Goal: Share content: Share content

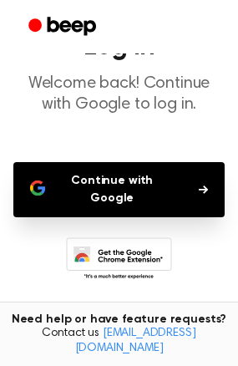
scroll to position [73, 0]
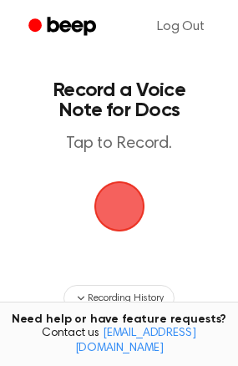
click at [128, 201] on span "button" at bounding box center [119, 206] width 47 height 47
click at [124, 204] on span "button" at bounding box center [118, 206] width 51 height 51
click at [124, 204] on span "button" at bounding box center [119, 206] width 47 height 47
click at [124, 204] on span "button" at bounding box center [118, 206] width 51 height 51
click at [106, 230] on span "button" at bounding box center [119, 206] width 47 height 47
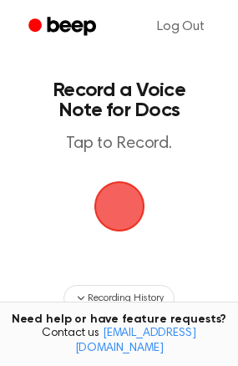
scroll to position [139, 0]
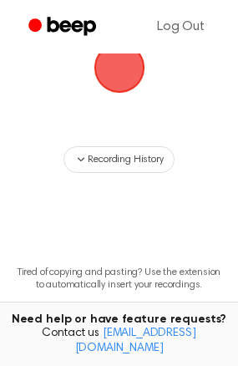
click at [130, 76] on span "button" at bounding box center [119, 67] width 47 height 47
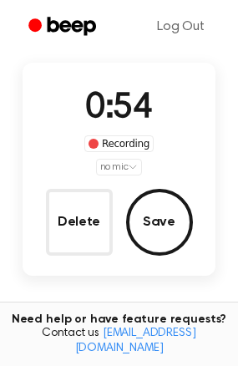
scroll to position [99, 0]
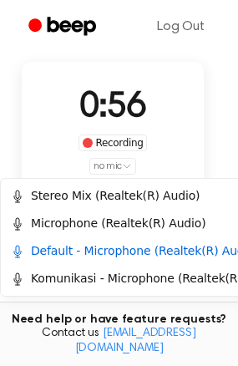
click at [120, 169] on html "Log Out Record a Beep Recording in progress. 0:56 Recording no mic Delete Save …" at bounding box center [119, 233] width 238 height 664
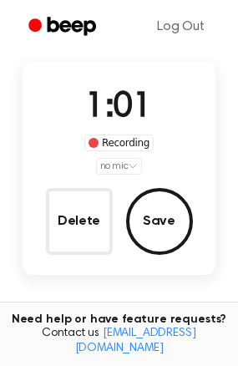
click at [120, 169] on html "Log Out Record a Beep Recording in progress. 1:01 Recording no mic Delete Save …" at bounding box center [119, 227] width 238 height 652
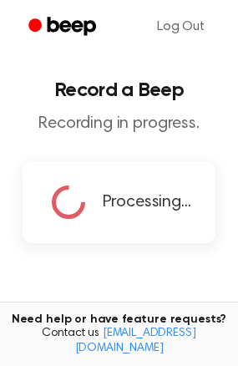
scroll to position [1, 0]
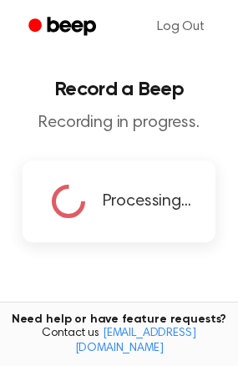
click at [132, 196] on span "Processing..." at bounding box center [147, 201] width 88 height 25
click at [98, 124] on p "Recording in progress." at bounding box center [118, 123] width 211 height 21
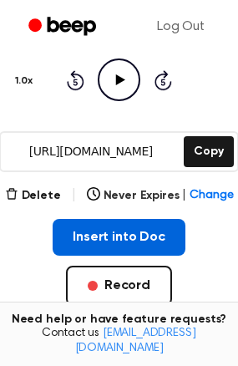
scroll to position [196, 0]
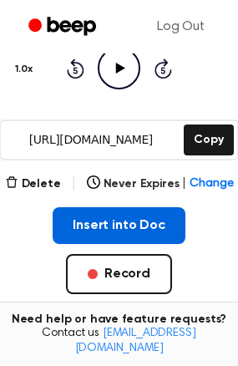
click at [129, 215] on button "Insert into Doc" at bounding box center [119, 225] width 133 height 37
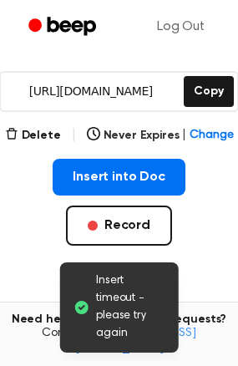
scroll to position [240, 0]
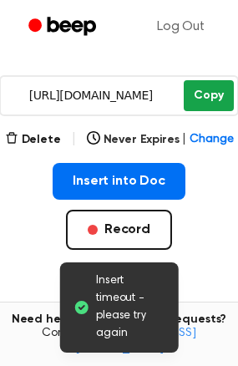
click at [201, 88] on button "Copy" at bounding box center [208, 95] width 49 height 31
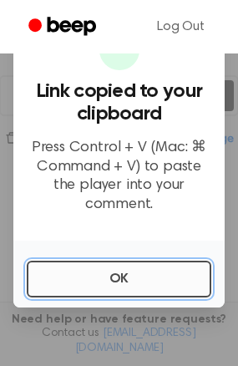
click at [172, 263] on button "OK" at bounding box center [119, 278] width 184 height 37
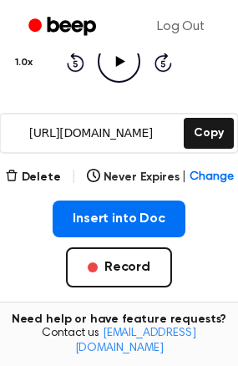
scroll to position [204, 0]
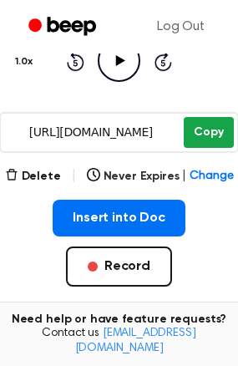
click at [203, 124] on button "Copy" at bounding box center [208, 132] width 49 height 31
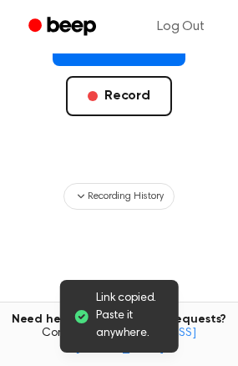
scroll to position [427, 0]
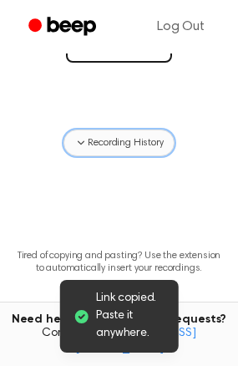
click at [134, 142] on span "Recording History" at bounding box center [125, 142] width 75 height 15
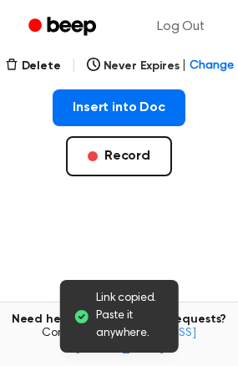
scroll to position [311, 0]
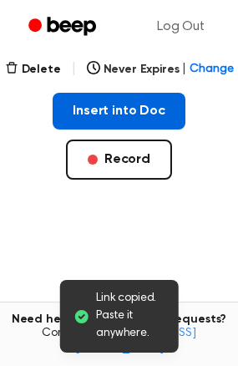
click at [140, 116] on button "Insert into Doc" at bounding box center [119, 111] width 133 height 37
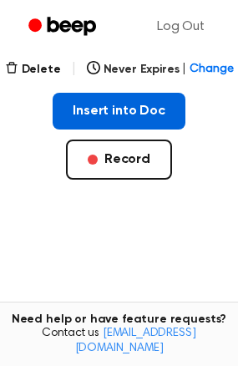
click at [146, 101] on button "Insert into Doc" at bounding box center [119, 111] width 133 height 37
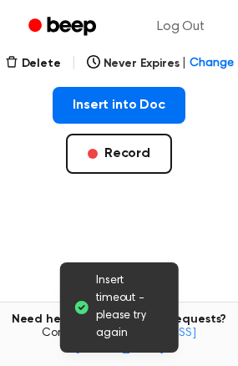
scroll to position [317, 0]
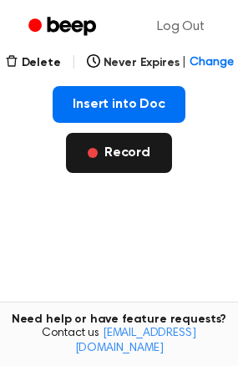
click at [127, 140] on button "Record" at bounding box center [119, 153] width 106 height 40
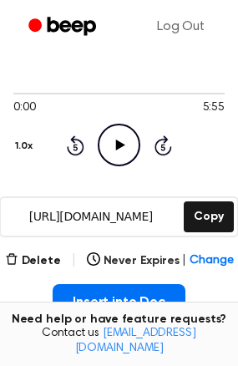
scroll to position [121, 0]
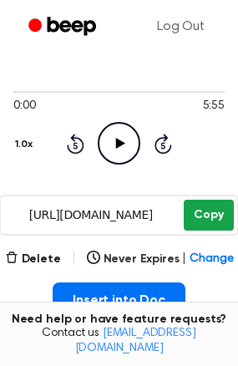
click at [212, 212] on button "Copy" at bounding box center [208, 215] width 49 height 31
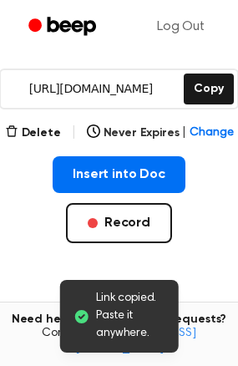
scroll to position [249, 0]
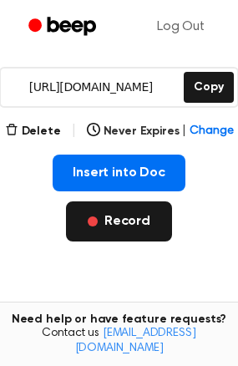
click at [116, 229] on button "Record" at bounding box center [119, 221] width 106 height 40
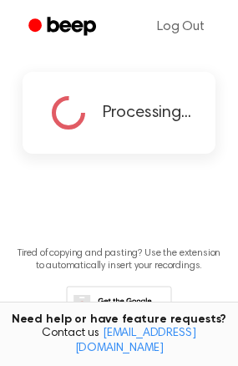
scroll to position [112, 0]
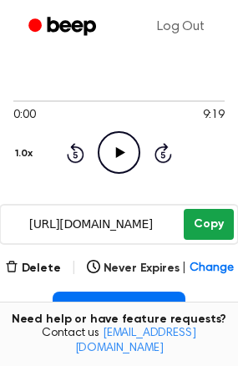
click at [207, 210] on button "Copy" at bounding box center [208, 224] width 49 height 31
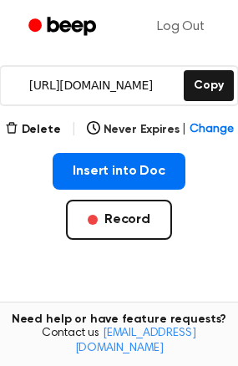
scroll to position [259, 0]
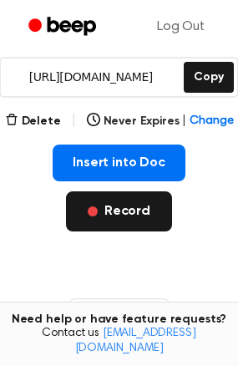
click at [113, 210] on button "Record" at bounding box center [119, 211] width 106 height 40
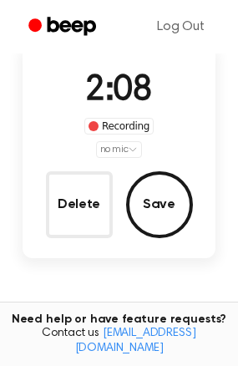
scroll to position [115, 0]
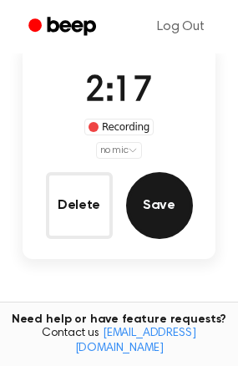
click at [155, 208] on button "Save" at bounding box center [159, 205] width 67 height 67
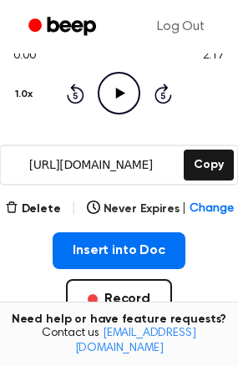
scroll to position [173, 0]
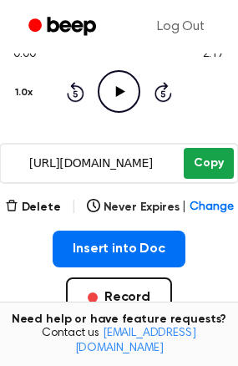
click at [210, 150] on button "Copy" at bounding box center [208, 163] width 49 height 31
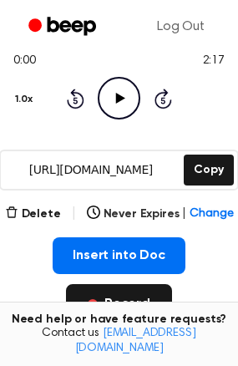
scroll to position [167, 0]
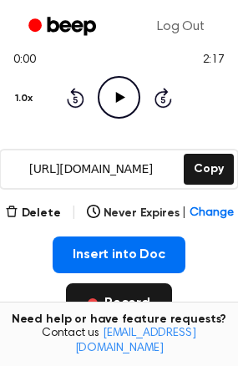
click at [139, 293] on button "Record" at bounding box center [119, 303] width 106 height 40
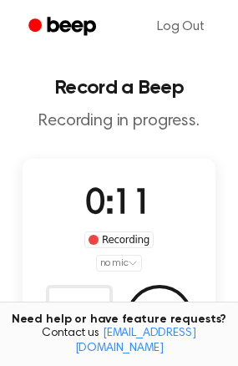
scroll to position [2, 0]
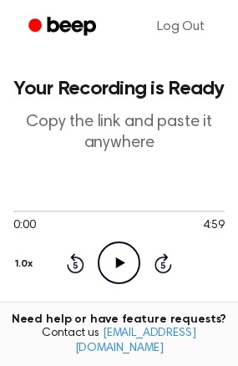
click at [109, 269] on icon "Play Audio" at bounding box center [119, 262] width 43 height 43
click at [117, 270] on icon "Pause Audio" at bounding box center [119, 262] width 43 height 43
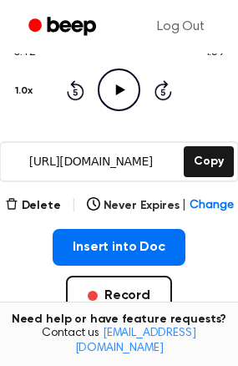
scroll to position [187, 0]
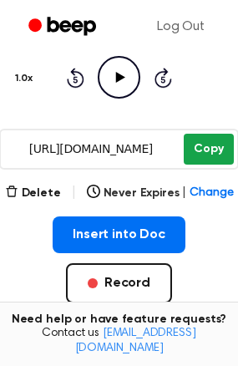
click at [205, 143] on button "Copy" at bounding box center [208, 149] width 49 height 31
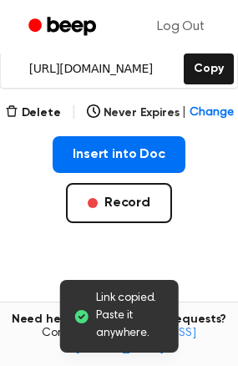
scroll to position [270, 0]
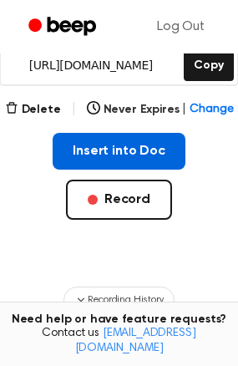
click at [136, 150] on button "Insert into Doc" at bounding box center [119, 151] width 133 height 37
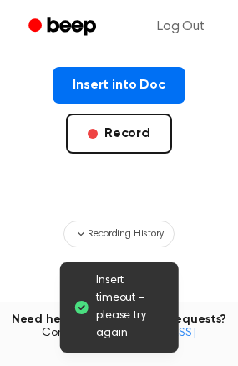
scroll to position [350, 0]
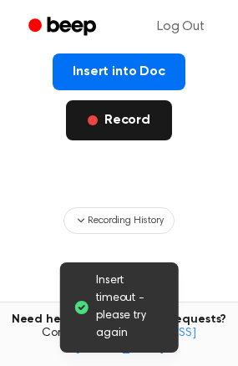
click at [117, 129] on button "Record" at bounding box center [119, 120] width 106 height 40
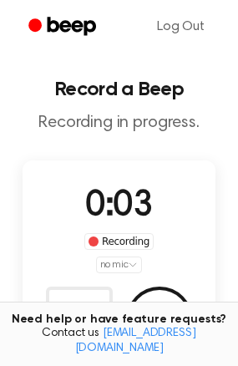
scroll to position [0, 0]
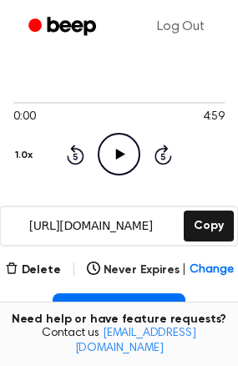
scroll to position [124, 0]
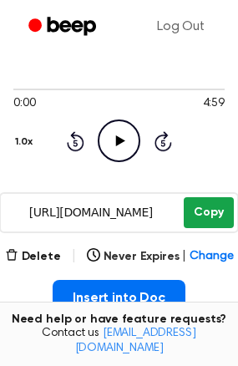
click at [214, 210] on button "Copy" at bounding box center [208, 212] width 49 height 31
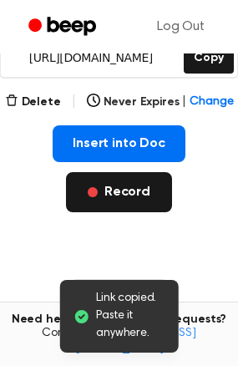
scroll to position [279, 0]
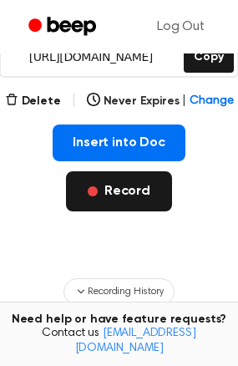
click at [130, 186] on button "Record" at bounding box center [119, 191] width 106 height 40
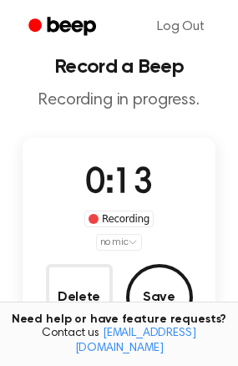
scroll to position [21, 0]
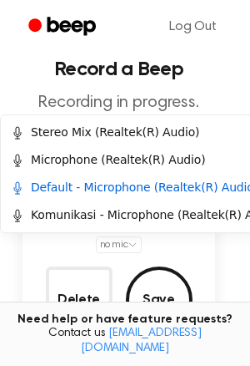
click at [121, 244] on html "Log Out Record a Beep Recording in progress. 0:14 Recording no mic Delete Save …" at bounding box center [125, 305] width 250 height 652
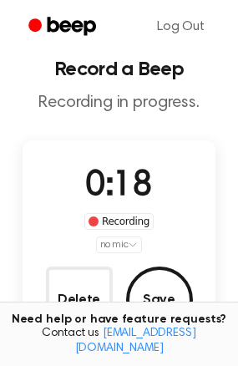
click at [121, 244] on html "Log Out Record a Beep Recording in progress. 0:18 Recording no mic Delete Save …" at bounding box center [119, 305] width 238 height 652
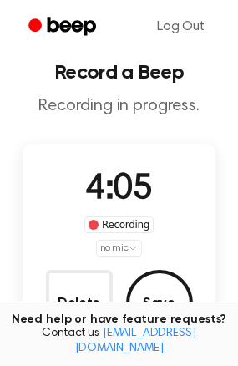
scroll to position [15, 0]
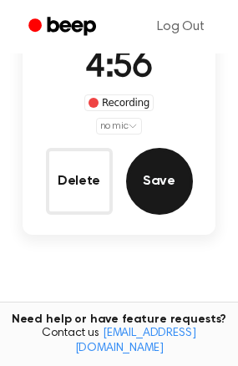
click at [160, 185] on button "Save" at bounding box center [159, 181] width 67 height 67
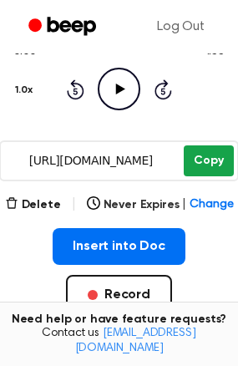
scroll to position [217, 0]
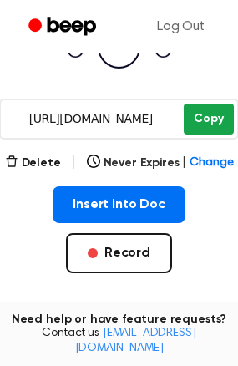
click at [208, 116] on button "Copy" at bounding box center [208, 119] width 49 height 31
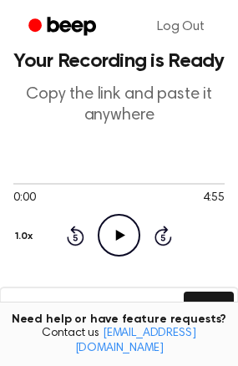
scroll to position [213, 0]
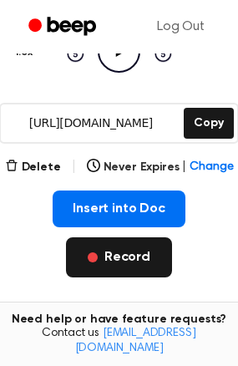
click at [142, 255] on button "Record" at bounding box center [119, 257] width 106 height 40
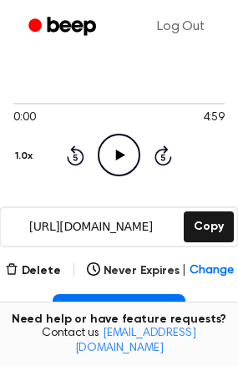
scroll to position [112, 0]
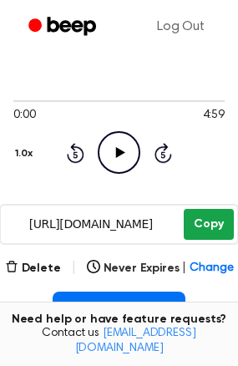
click at [200, 223] on button "Copy" at bounding box center [208, 224] width 49 height 31
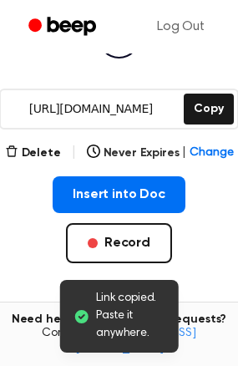
scroll to position [231, 0]
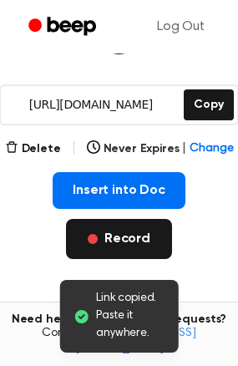
click at [122, 240] on button "Record" at bounding box center [119, 239] width 106 height 40
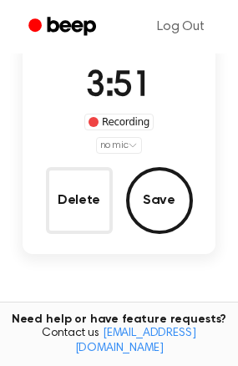
scroll to position [95, 0]
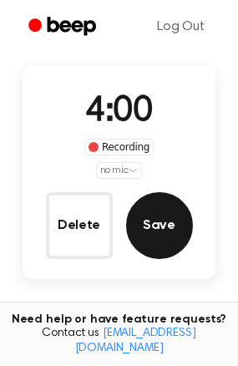
click at [161, 239] on button "Save" at bounding box center [159, 225] width 67 height 67
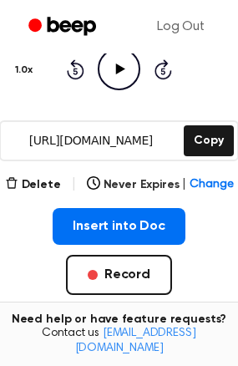
scroll to position [194, 0]
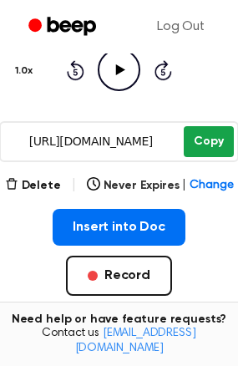
click at [219, 142] on button "Copy" at bounding box center [208, 141] width 49 height 31
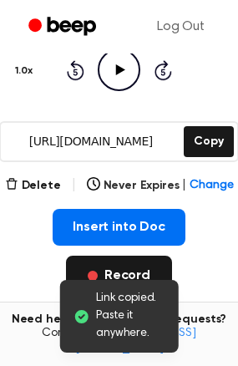
click at [119, 267] on button "Record" at bounding box center [119, 275] width 106 height 40
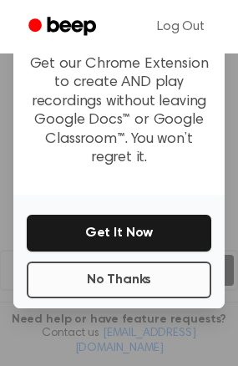
scroll to position [151, 0]
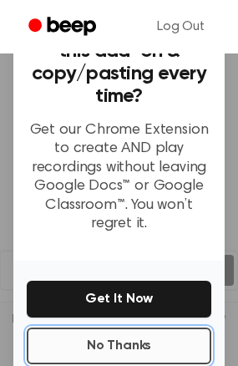
click at [115, 333] on button "No Thanks" at bounding box center [119, 345] width 184 height 37
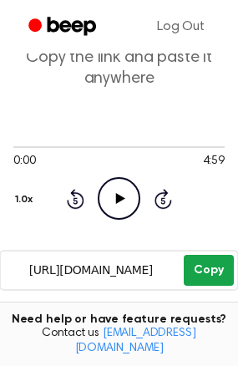
click at [225, 271] on button "Copy" at bounding box center [208, 270] width 49 height 31
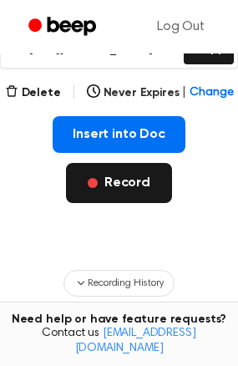
scroll to position [288, 0]
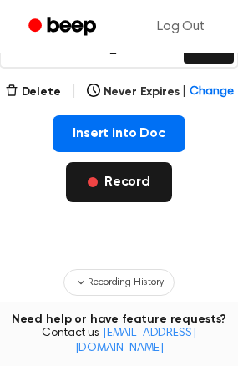
click at [137, 179] on button "Record" at bounding box center [119, 182] width 106 height 40
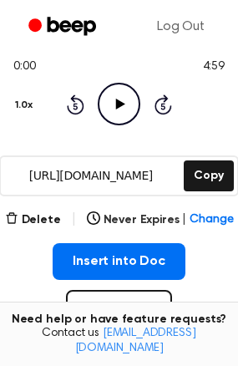
scroll to position [181, 0]
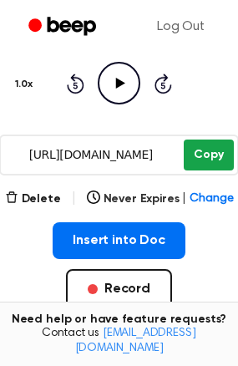
click at [215, 141] on button "Copy" at bounding box center [208, 154] width 49 height 31
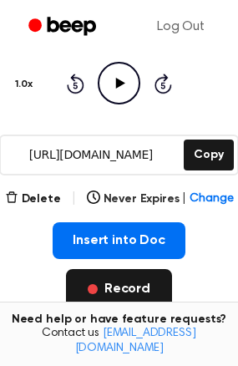
click at [130, 285] on button "Record" at bounding box center [119, 289] width 106 height 40
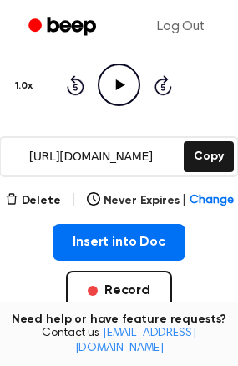
scroll to position [184, 0]
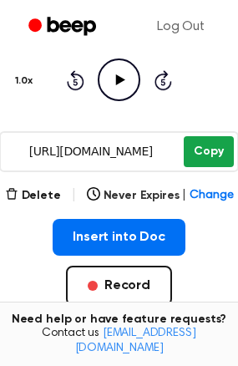
click at [216, 145] on button "Copy" at bounding box center [208, 151] width 49 height 31
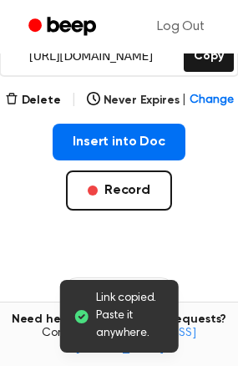
scroll to position [280, 0]
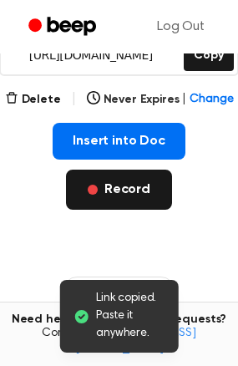
click at [127, 184] on button "Record" at bounding box center [119, 189] width 106 height 40
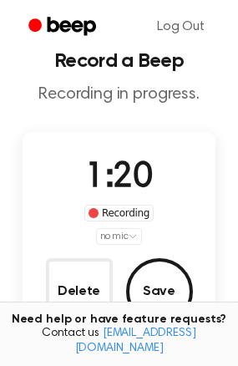
scroll to position [8, 0]
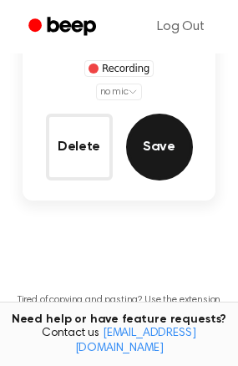
click at [169, 142] on button "Save" at bounding box center [159, 147] width 67 height 67
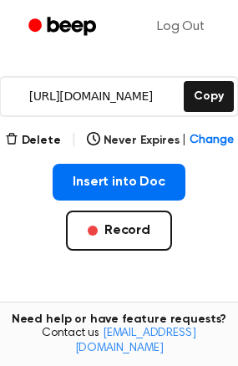
scroll to position [239, 0]
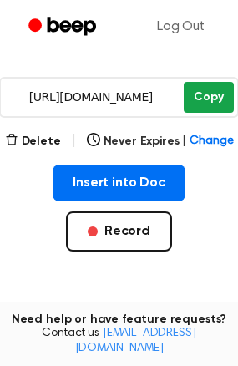
click at [205, 106] on button "Copy" at bounding box center [208, 97] width 49 height 31
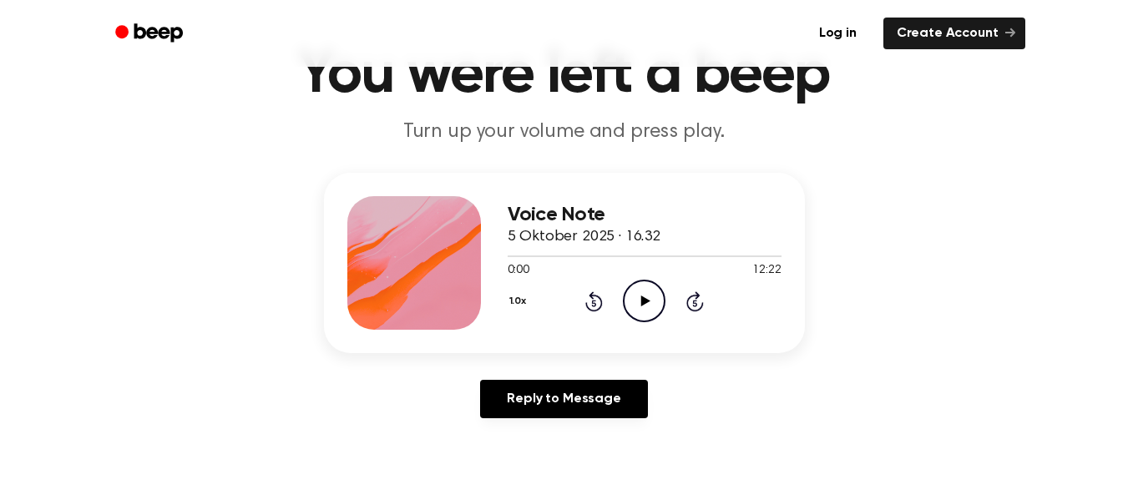
scroll to position [84, 0]
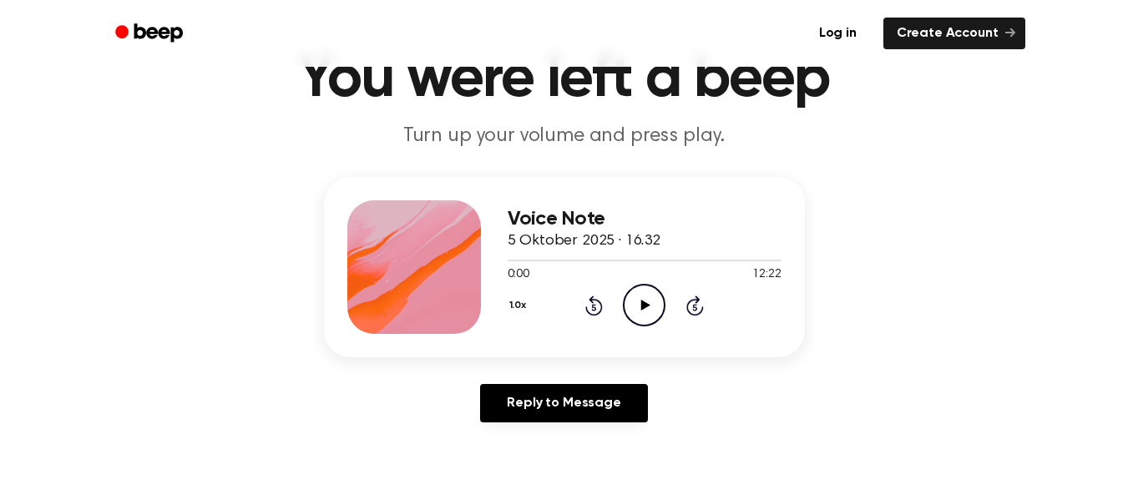
click at [641, 300] on icon "Play Audio" at bounding box center [644, 305] width 43 height 43
click at [535, 261] on div at bounding box center [645, 259] width 274 height 13
click at [510, 261] on div at bounding box center [645, 259] width 274 height 13
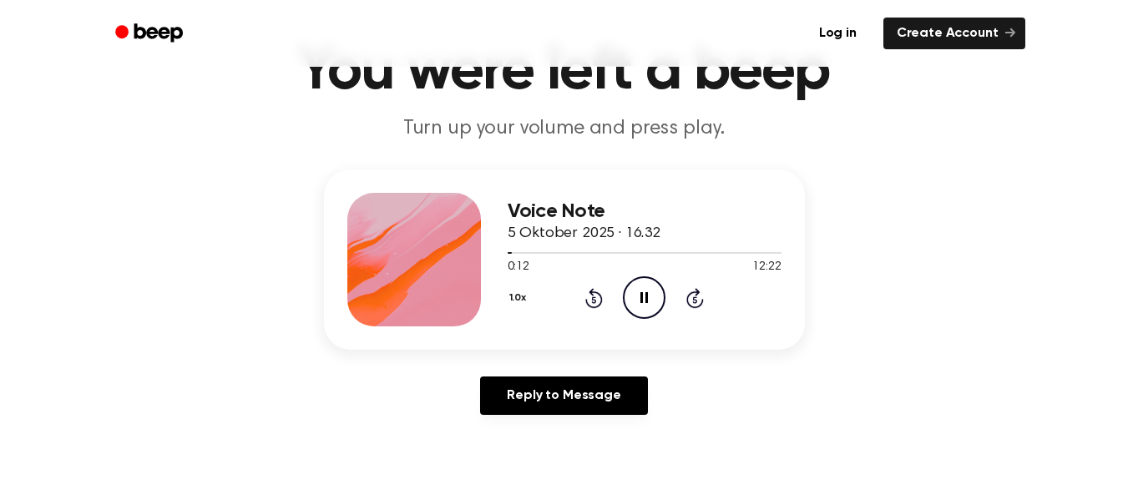
scroll to position [0, 0]
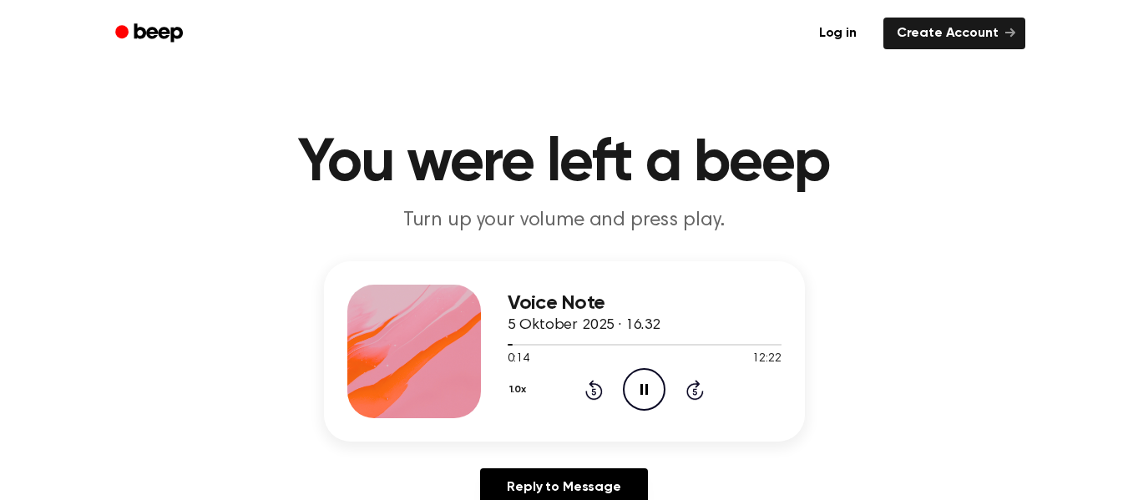
click at [636, 384] on icon "Pause Audio" at bounding box center [644, 389] width 43 height 43
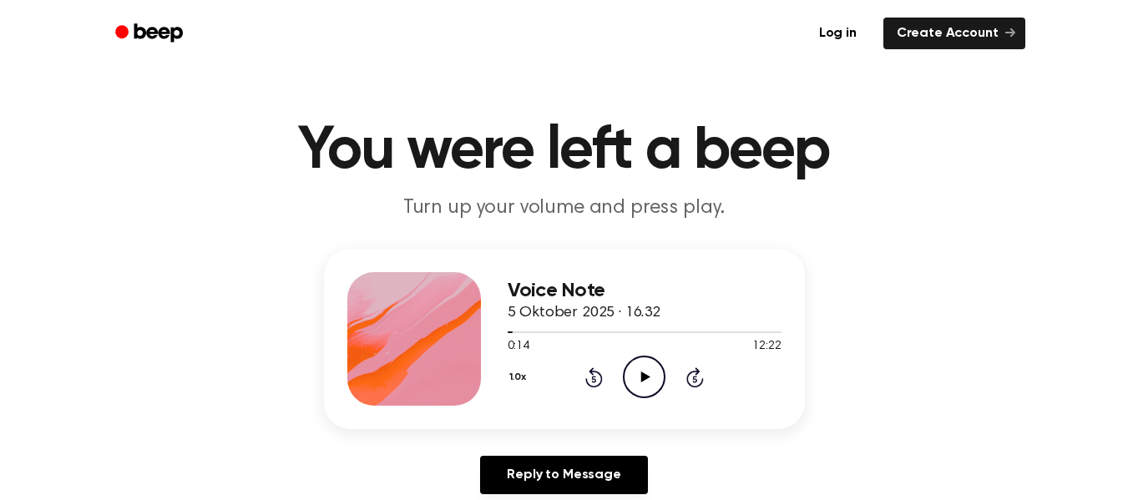
scroll to position [6, 0]
